Goal: Information Seeking & Learning: Learn about a topic

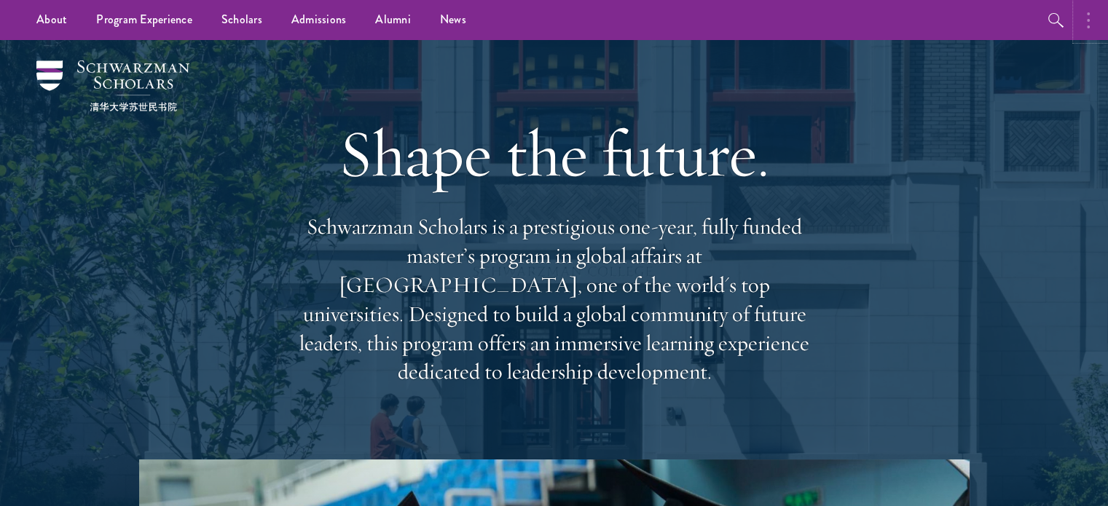
click at [1084, 28] on button "button" at bounding box center [1092, 20] width 32 height 40
click at [735, 39] on ul "About Overview Leadership Donors Program Experience Overview Curriculum Student…" at bounding box center [451, 20] width 858 height 40
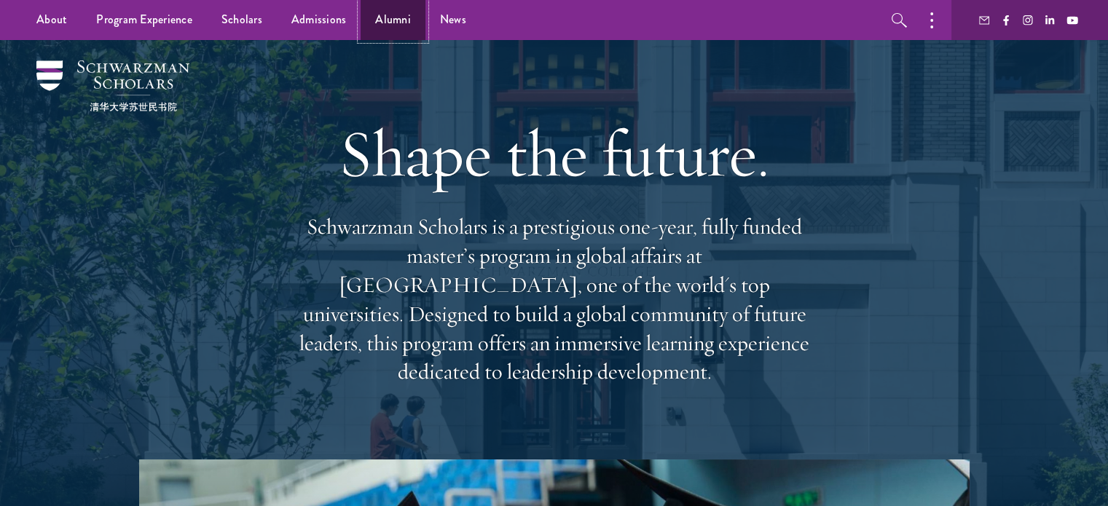
click at [381, 28] on link "Alumni" at bounding box center [393, 20] width 65 height 40
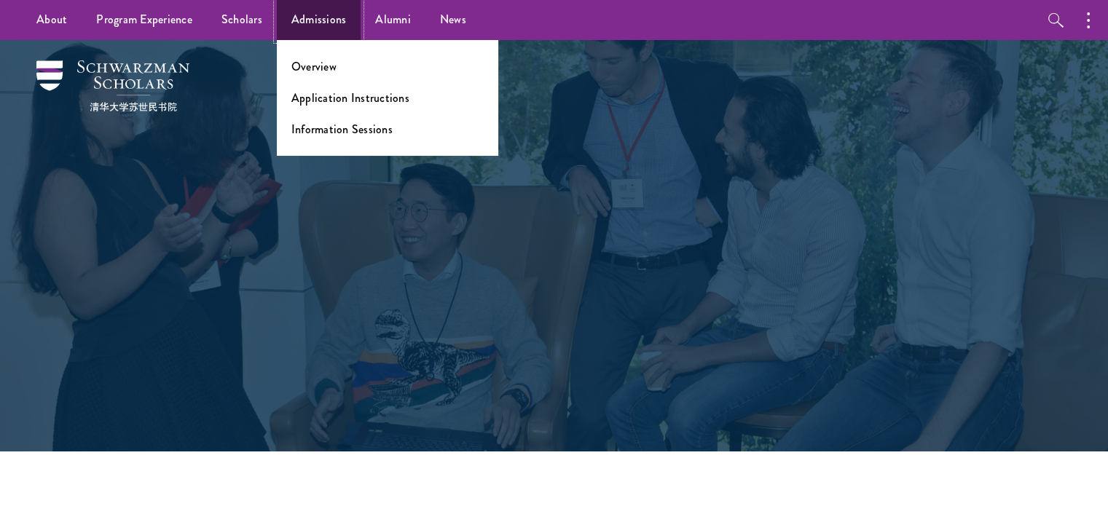
click at [317, 16] on link "Admissions" at bounding box center [319, 20] width 85 height 40
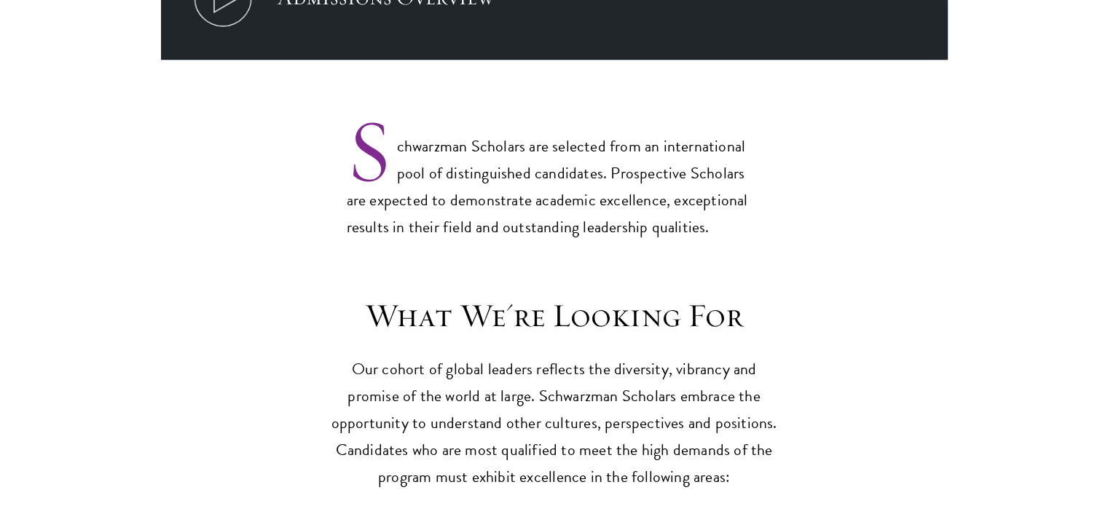
scroll to position [1312, 0]
